Goal: Transaction & Acquisition: Purchase product/service

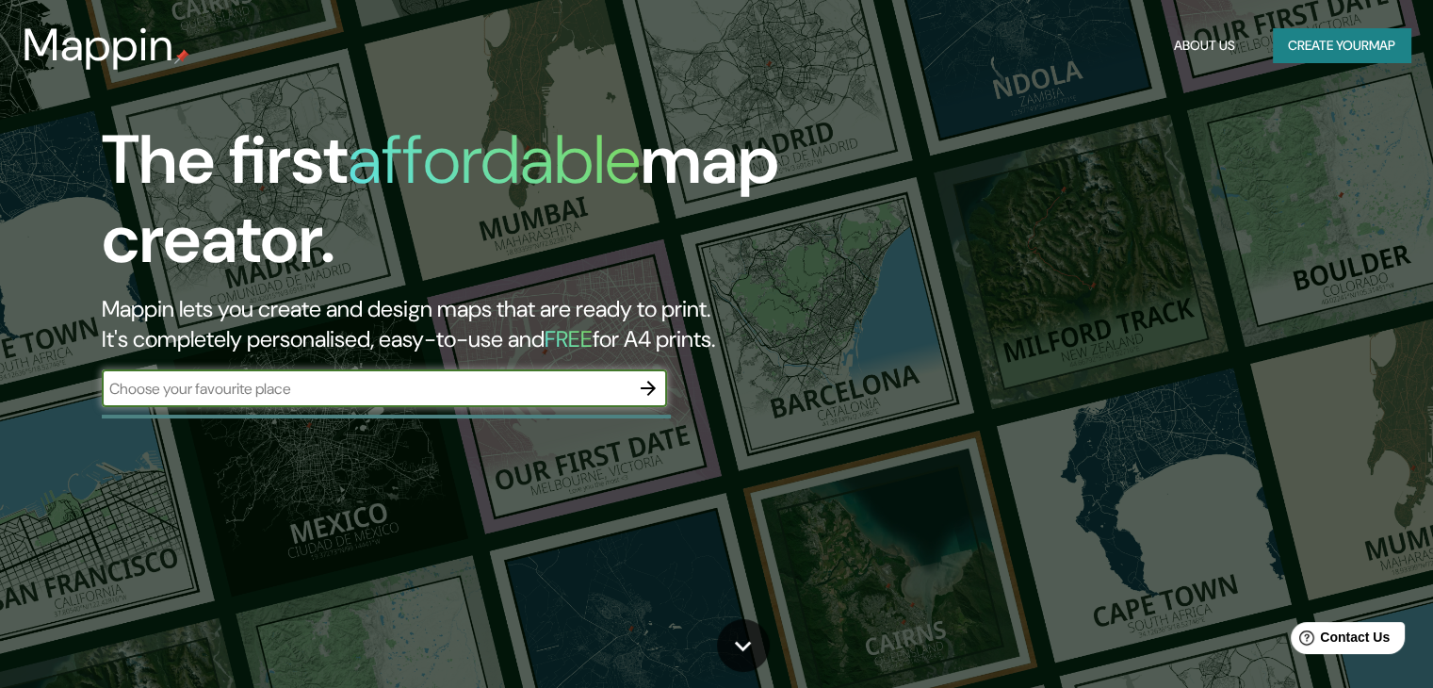
click at [255, 392] on input "text" at bounding box center [366, 389] width 528 height 22
type input "[GEOGRAPHIC_DATA]"
click at [650, 385] on icon "button" at bounding box center [648, 388] width 15 height 15
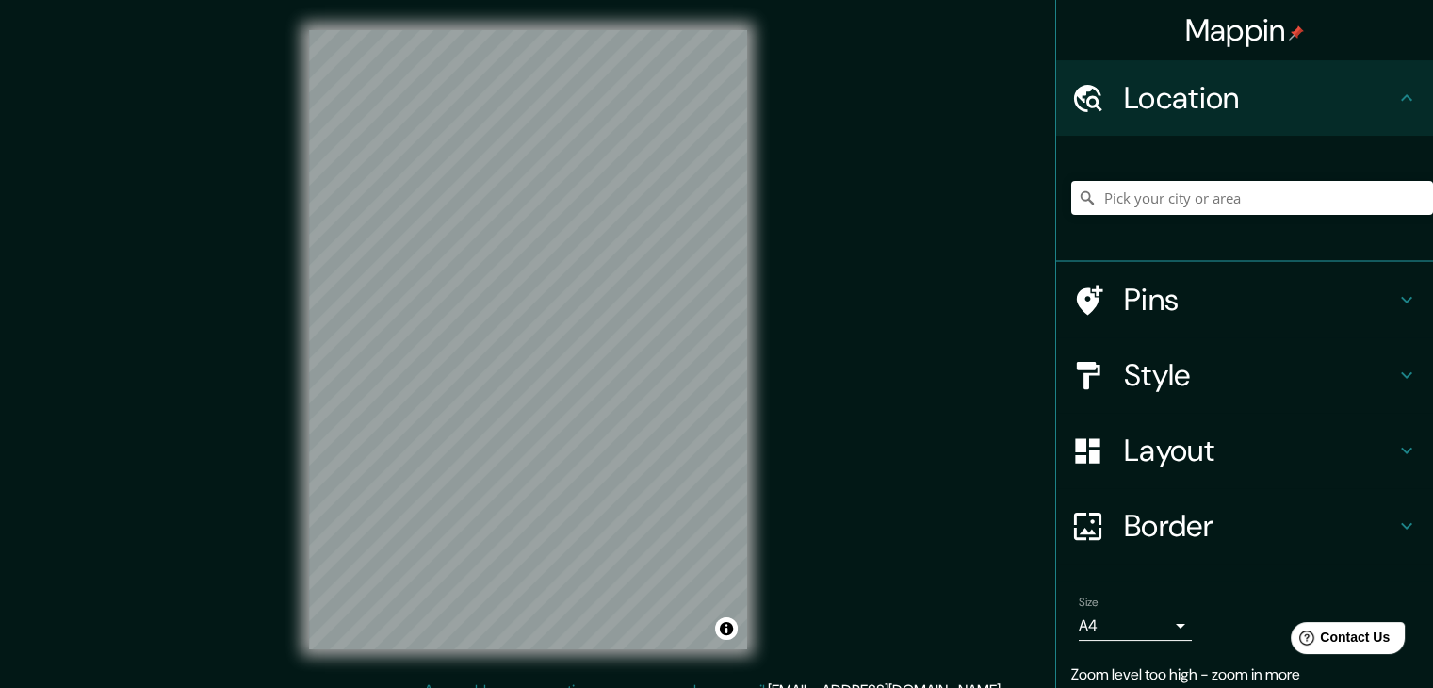
click at [1261, 171] on div at bounding box center [1252, 198] width 362 height 94
click at [1250, 211] on input "Pick your city or area" at bounding box center [1252, 198] width 362 height 34
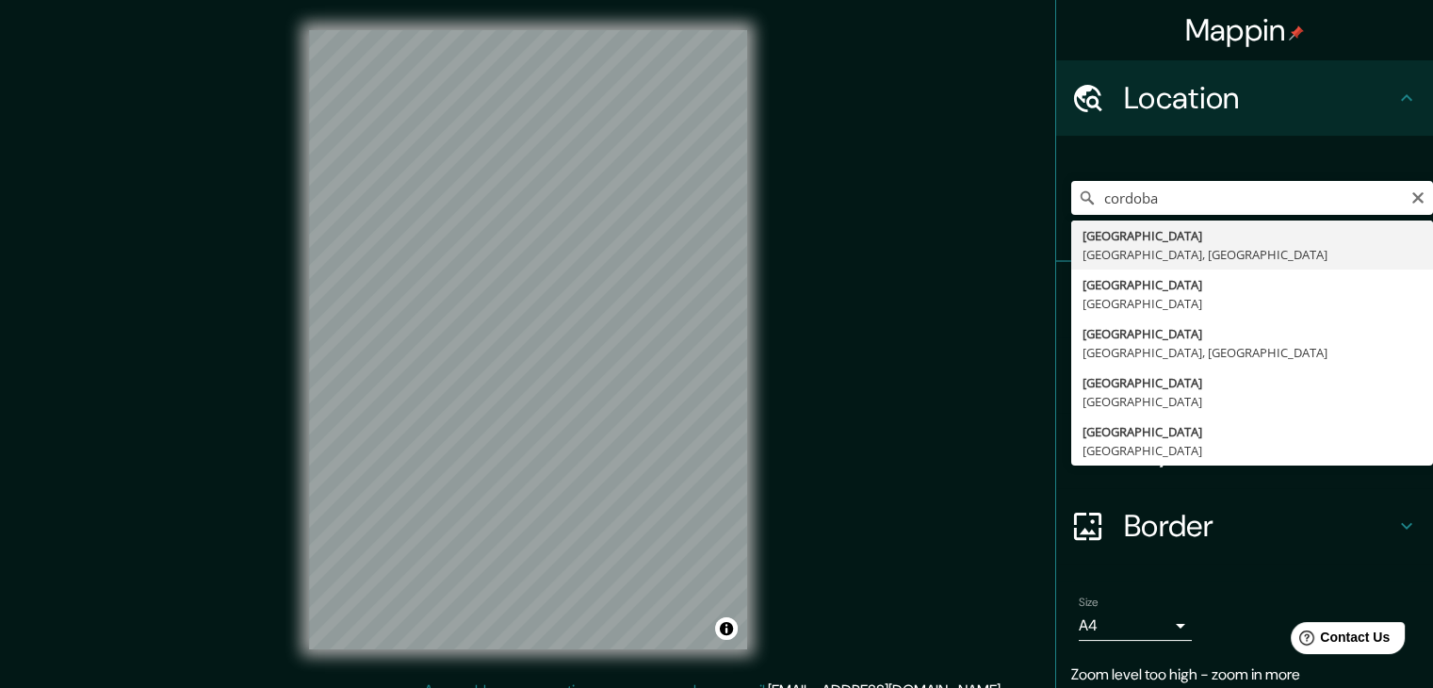
type input "[GEOGRAPHIC_DATA], [GEOGRAPHIC_DATA], [GEOGRAPHIC_DATA]"
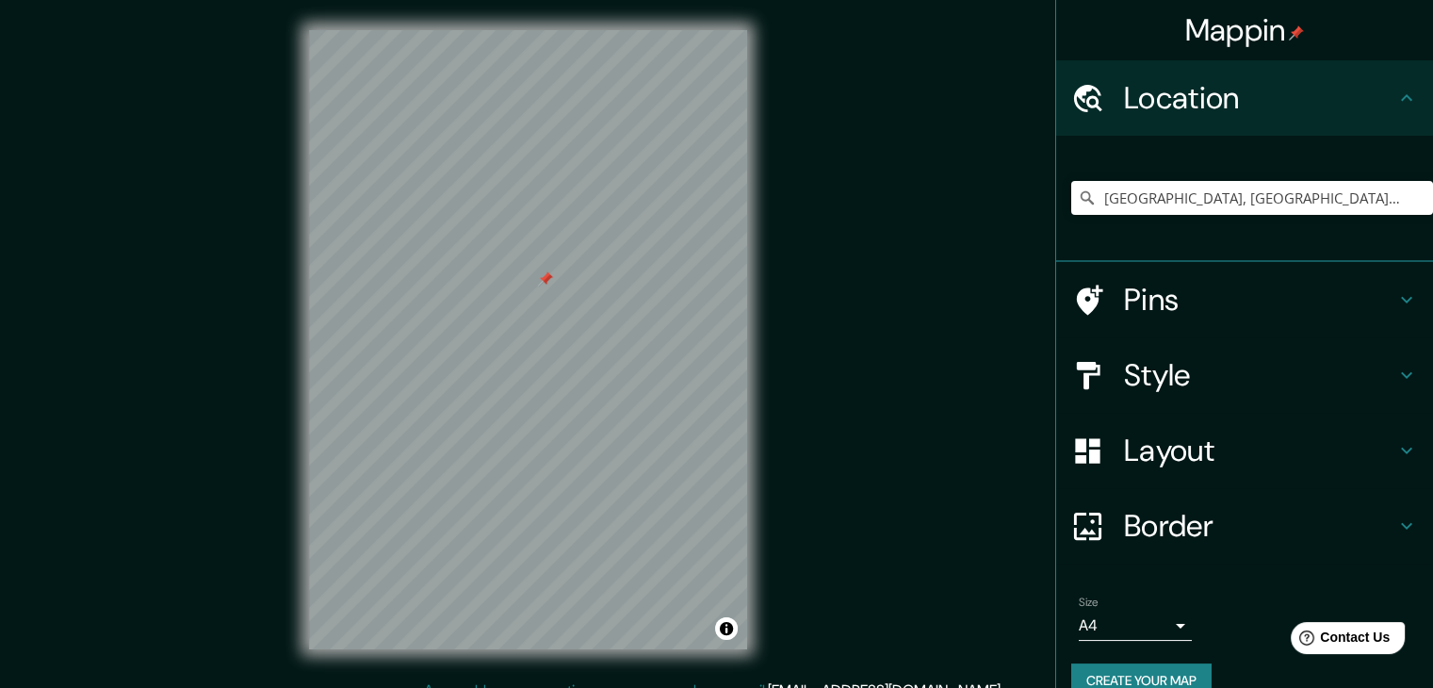
click at [544, 280] on div at bounding box center [545, 278] width 15 height 15
click at [1245, 365] on h4 "Style" at bounding box center [1259, 375] width 271 height 38
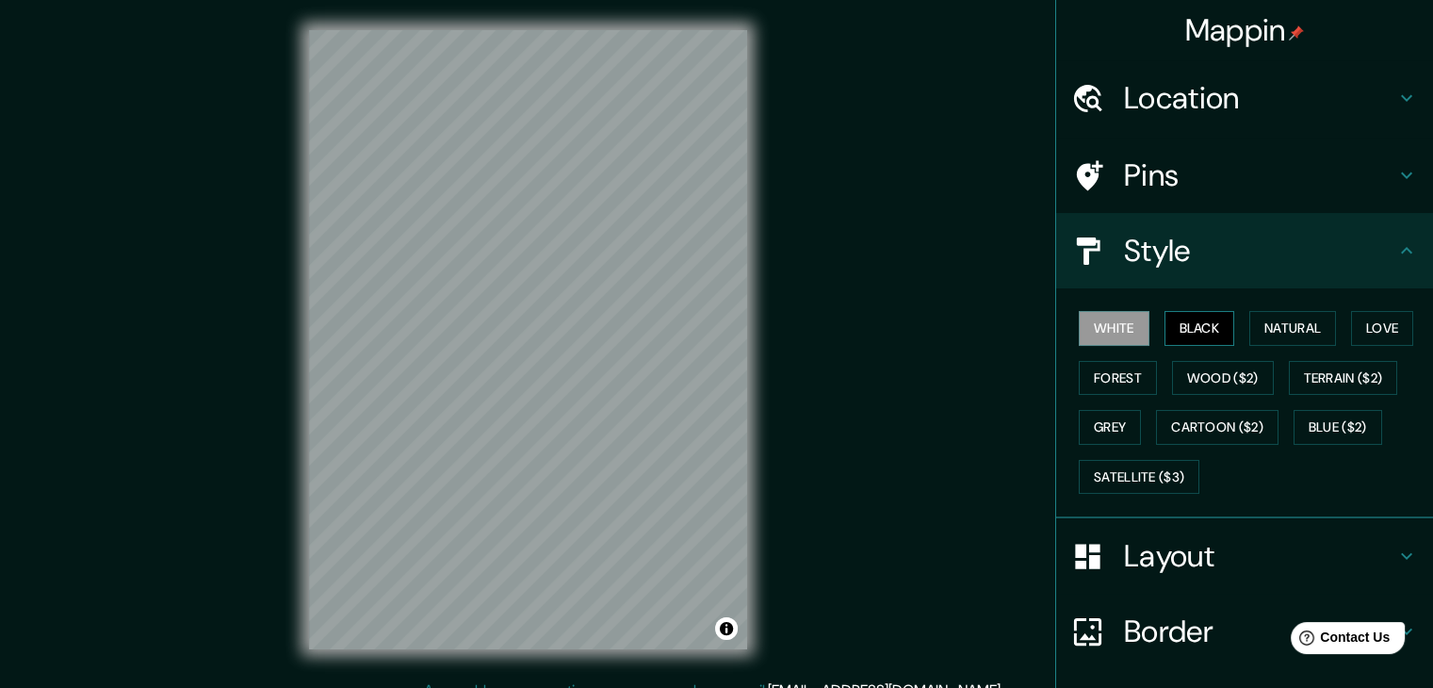
click at [1210, 331] on button "Black" at bounding box center [1200, 328] width 71 height 35
click at [1091, 391] on button "Forest" at bounding box center [1118, 378] width 78 height 35
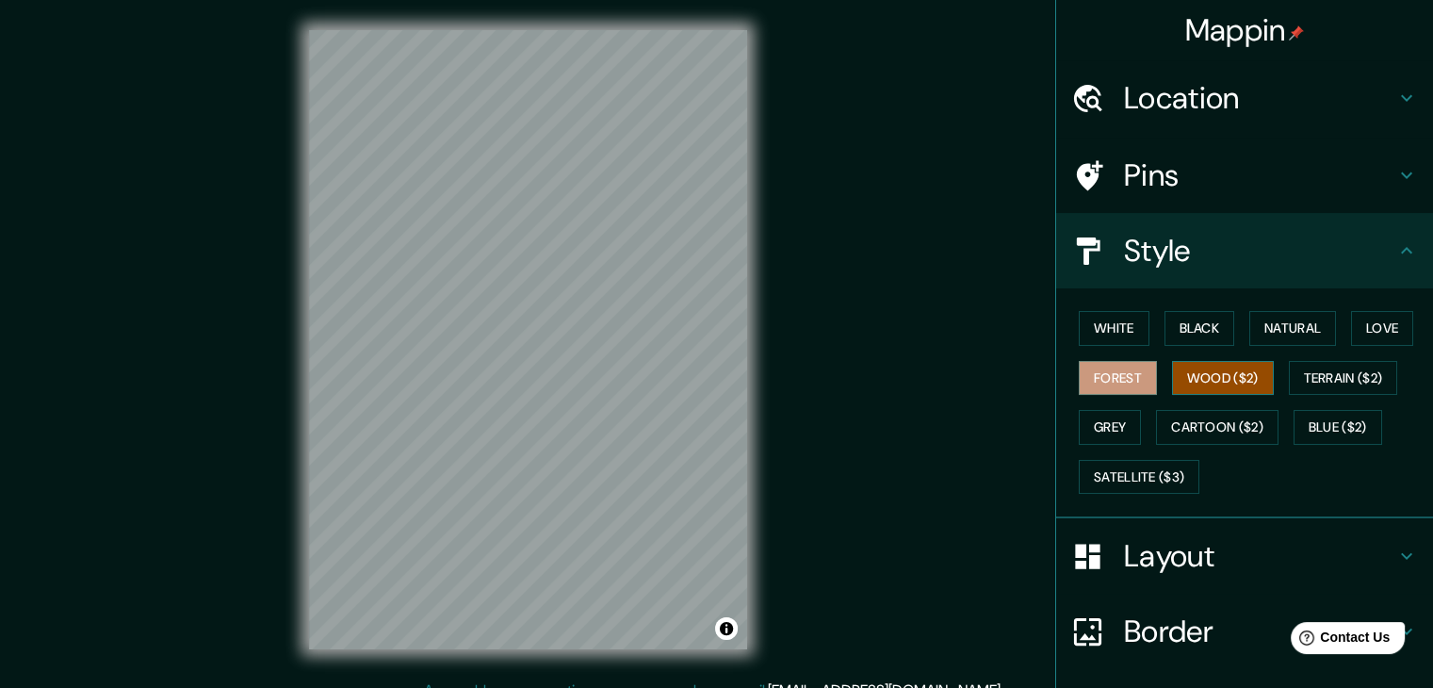
click at [1183, 381] on button "Wood ($2)" at bounding box center [1223, 378] width 102 height 35
click at [1270, 333] on button "Natural" at bounding box center [1292, 328] width 87 height 35
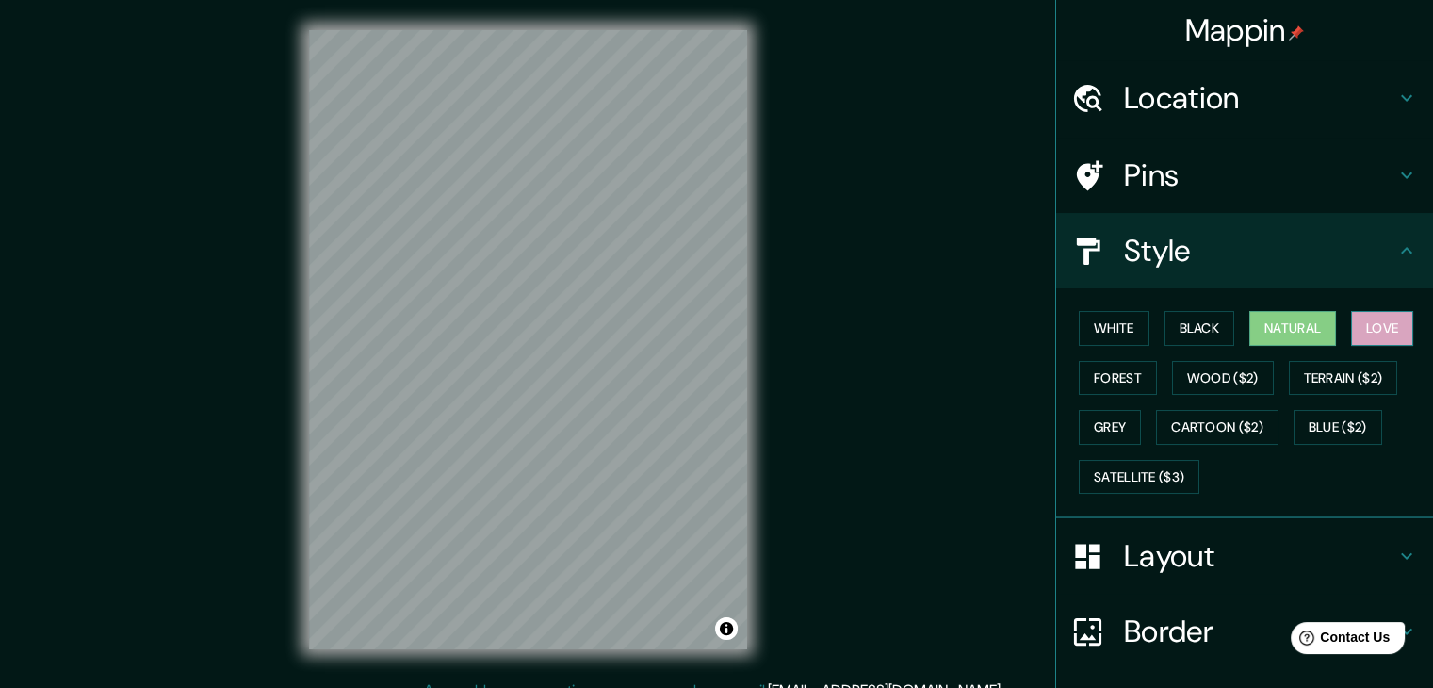
click at [1353, 329] on button "Love" at bounding box center [1382, 328] width 62 height 35
click at [1098, 420] on button "Grey" at bounding box center [1110, 427] width 62 height 35
